Goal: Information Seeking & Learning: Learn about a topic

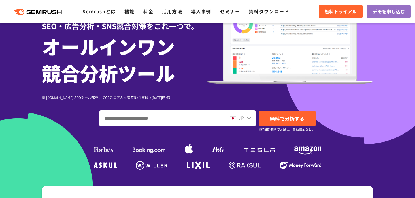
click at [132, 116] on input "ドメイン、キーワードまたはURLを入力してください" at bounding box center [162, 118] width 125 height 16
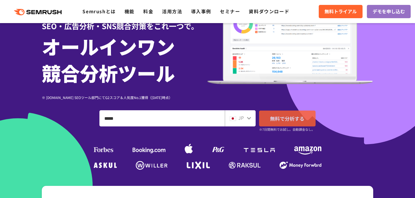
type input "*****"
click at [282, 113] on link "無料で分析する" at bounding box center [287, 118] width 56 height 16
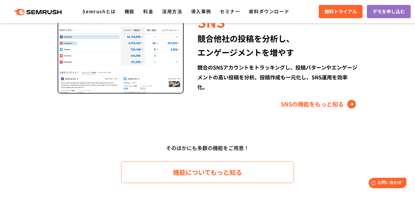
scroll to position [762, 0]
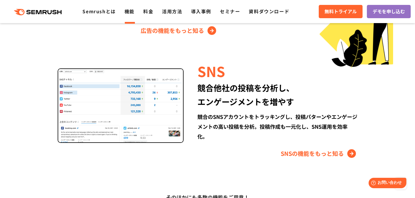
click at [129, 11] on link "機能" at bounding box center [129, 11] width 10 height 7
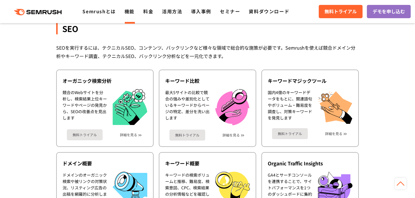
scroll to position [100, 0]
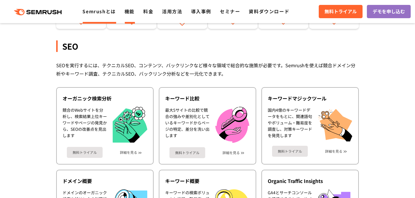
click at [93, 10] on link "Semrushとは" at bounding box center [98, 11] width 33 height 7
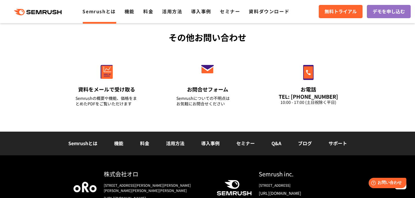
scroll to position [1326, 0]
